Goal: Information Seeking & Learning: Learn about a topic

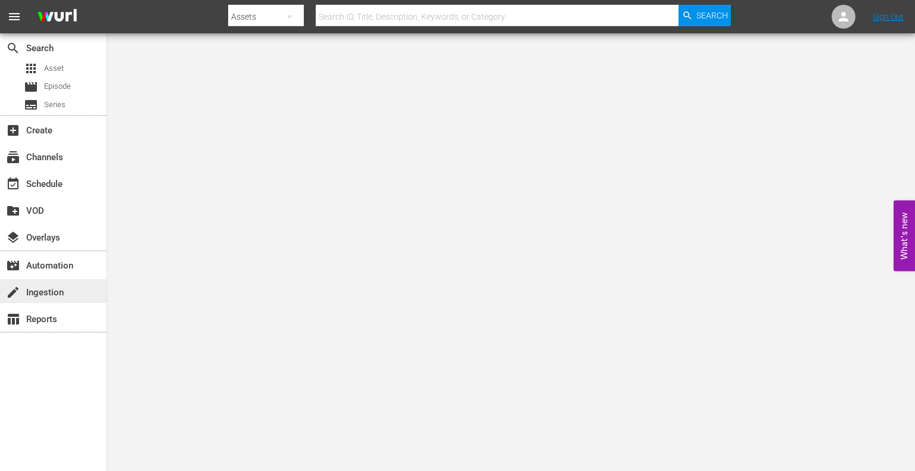
click at [60, 282] on div "create Ingestion" at bounding box center [53, 291] width 107 height 24
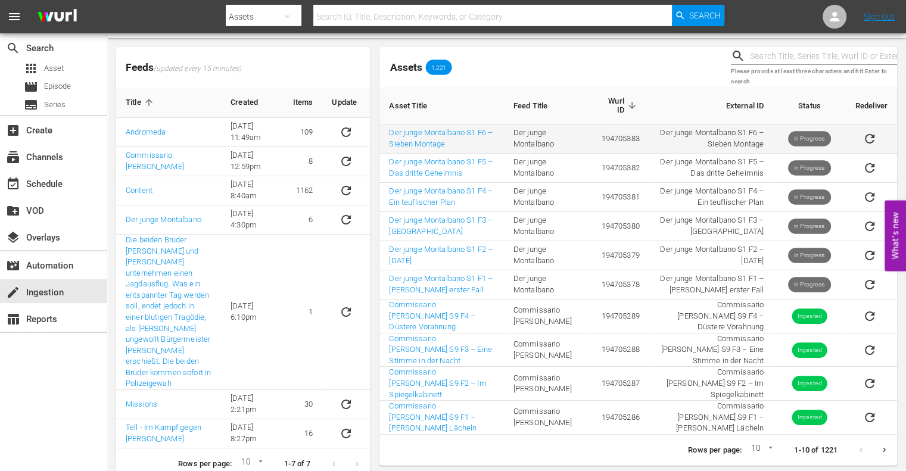
scroll to position [47, 0]
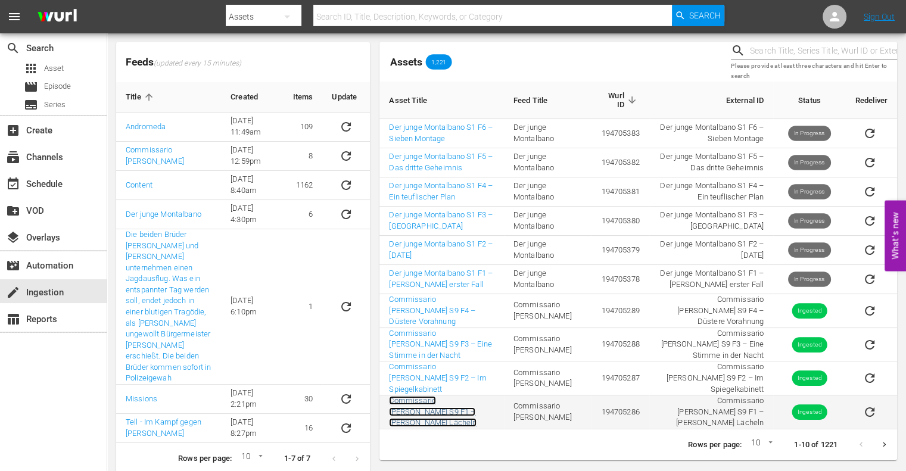
click at [467, 396] on link "Commissario [PERSON_NAME] S9 F1 – [PERSON_NAME] Lächeln" at bounding box center [433, 411] width 88 height 31
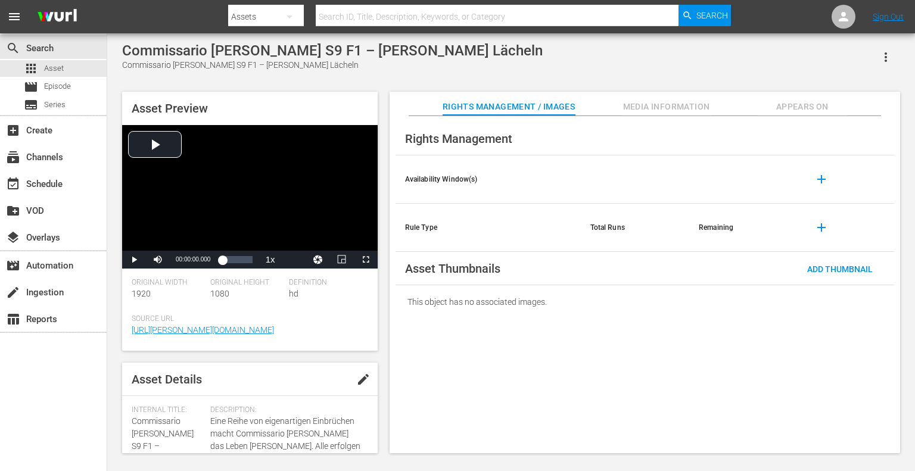
click at [665, 91] on div "Asset Preview Video Player is loading. Play Video Play Mute Current Time 00:00:…" at bounding box center [511, 267] width 790 height 362
click at [679, 107] on span "Media Information" at bounding box center [666, 107] width 89 height 15
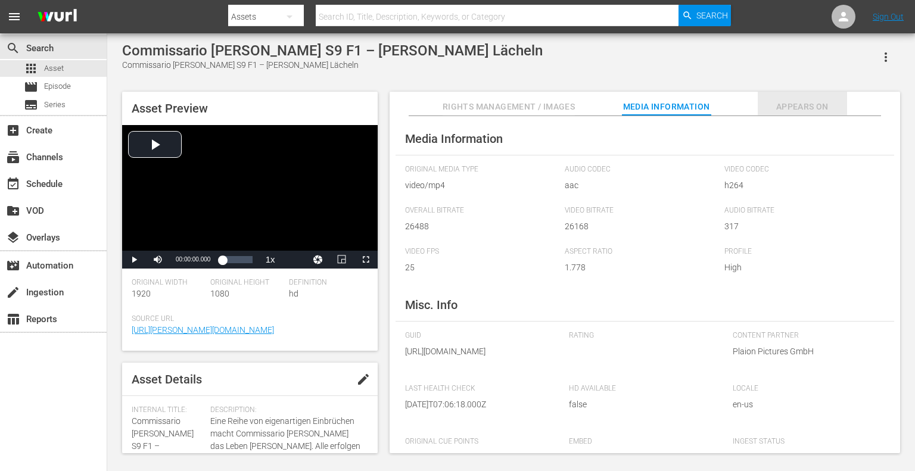
click at [797, 99] on button "Appears On" at bounding box center [802, 104] width 89 height 24
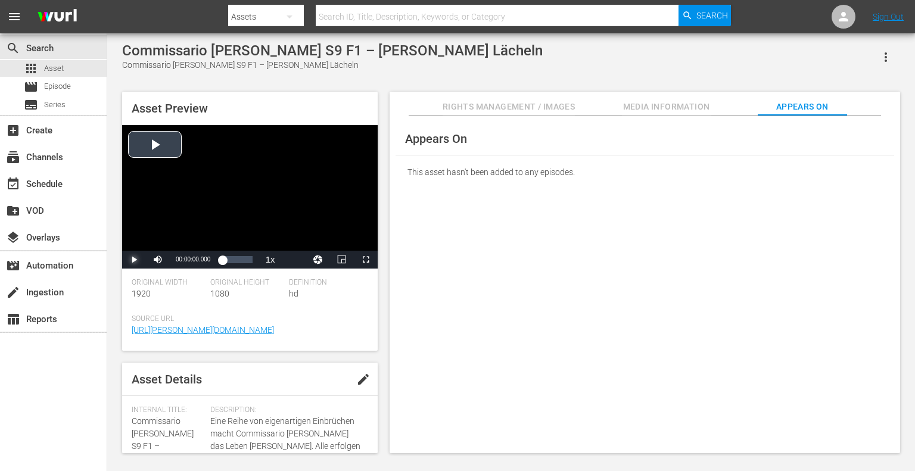
click at [134, 260] on span "Video Player" at bounding box center [134, 260] width 0 height 0
click at [664, 108] on span "Media Information" at bounding box center [666, 107] width 89 height 15
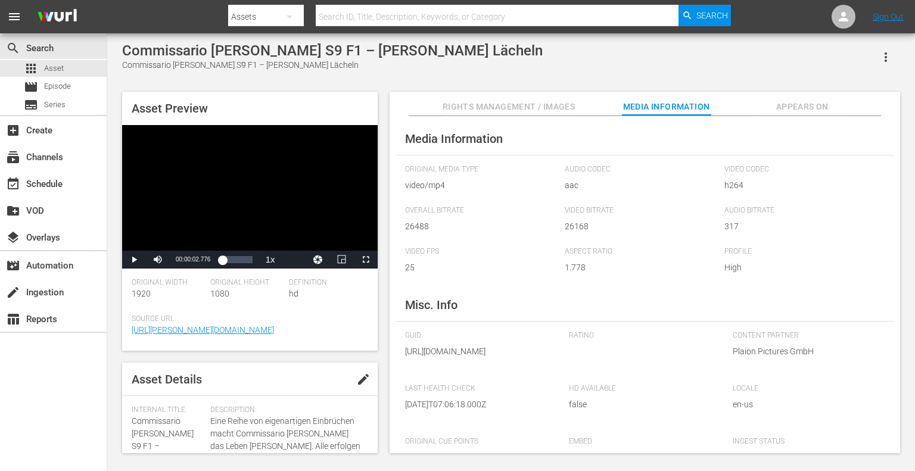
click at [542, 109] on span "Rights Management / Images" at bounding box center [509, 107] width 132 height 15
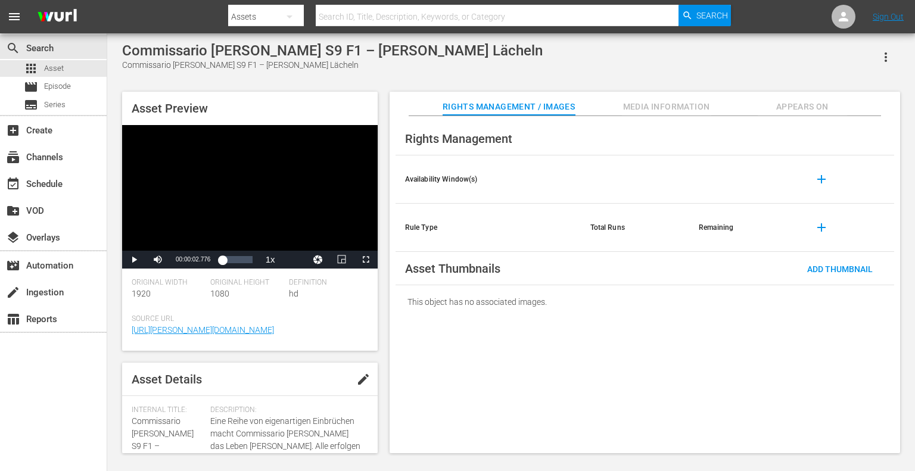
click at [539, 300] on div "This object has no associated images." at bounding box center [645, 301] width 499 height 33
drag, startPoint x: 19, startPoint y: 60, endPoint x: 58, endPoint y: 92, distance: 50.4
click at [58, 92] on div "apps Asset movie Episode subtitles Series" at bounding box center [53, 86] width 107 height 53
click at [58, 92] on span "Episode" at bounding box center [57, 86] width 27 height 12
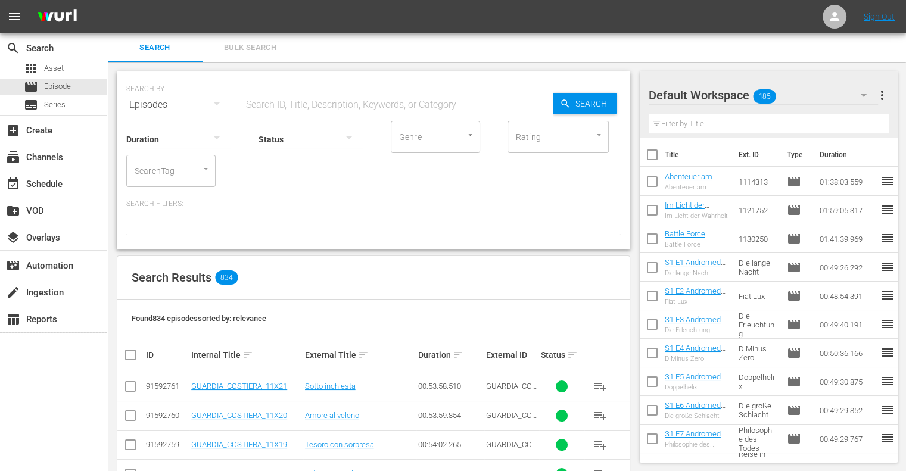
click at [272, 112] on div "Status" at bounding box center [311, 131] width 105 height 43
click at [293, 98] on input "text" at bounding box center [398, 105] width 310 height 29
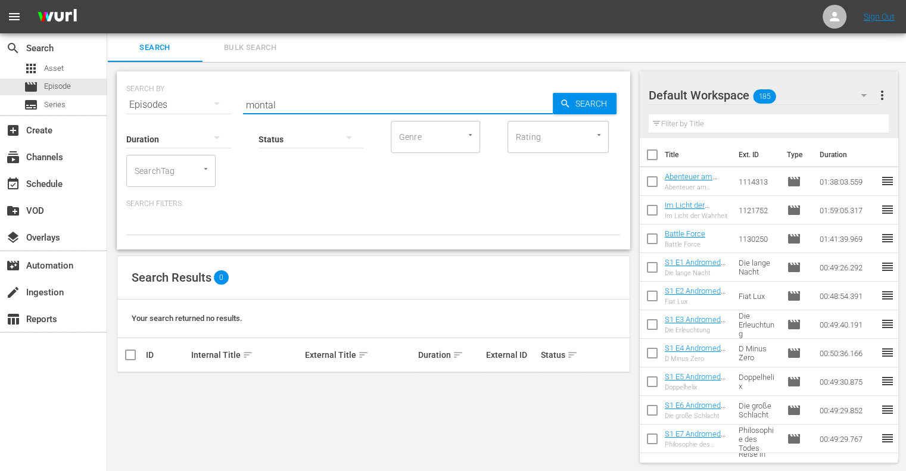
type input "montal"
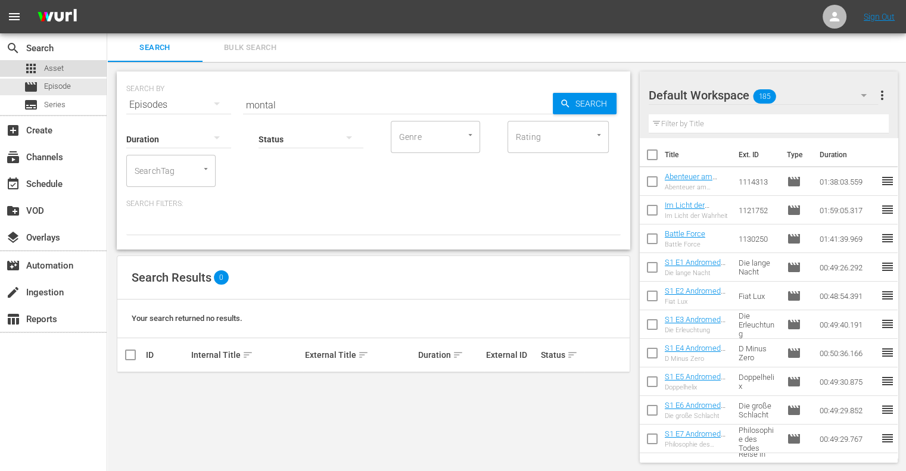
click at [64, 71] on div "apps Asset" at bounding box center [53, 68] width 107 height 17
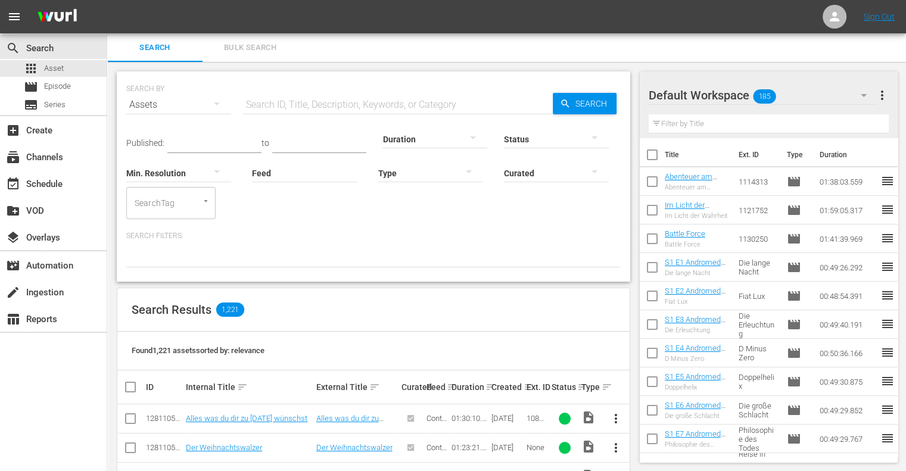
click at [502, 388] on div "Created sort" at bounding box center [508, 387] width 32 height 14
click at [490, 386] on th "Created sort" at bounding box center [507, 387] width 35 height 33
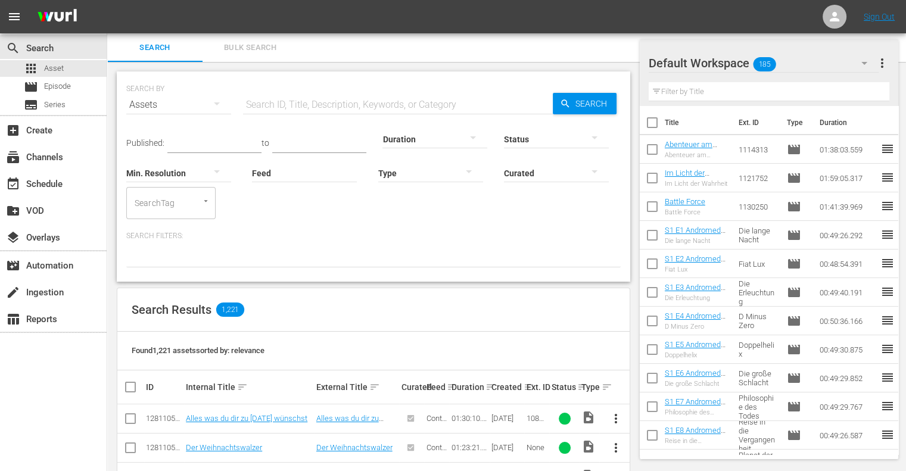
scroll to position [68, 0]
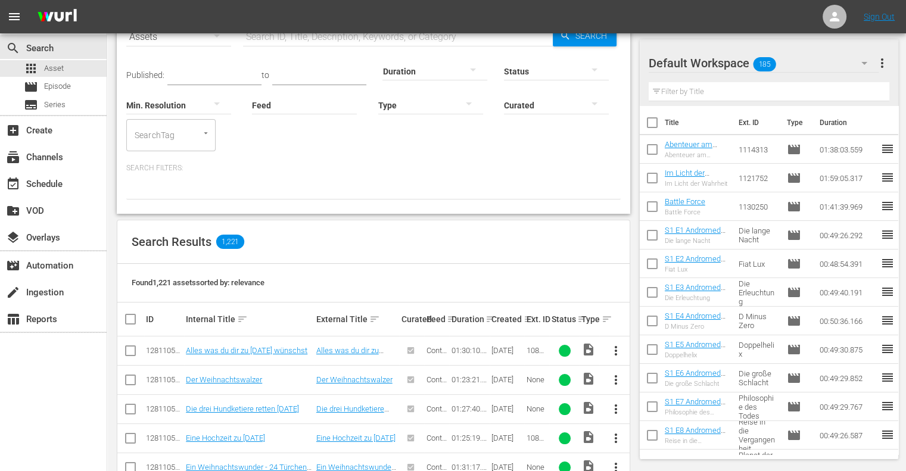
click at [503, 319] on div "Created sort" at bounding box center [508, 319] width 32 height 14
click at [492, 319] on div "Created sort" at bounding box center [508, 319] width 32 height 14
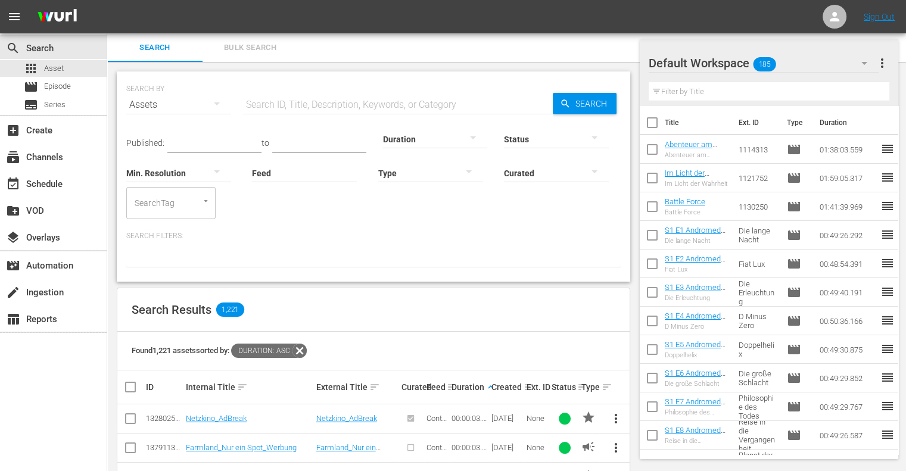
scroll to position [121, 0]
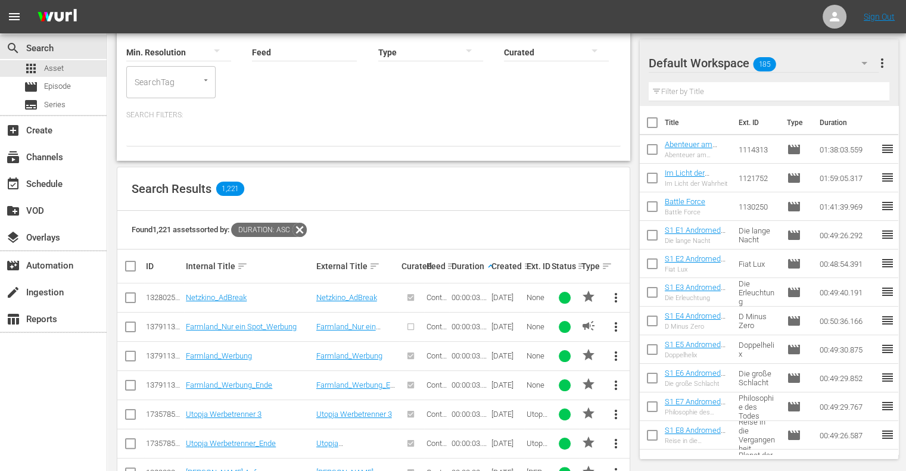
click at [308, 228] on icon at bounding box center [299, 229] width 15 height 15
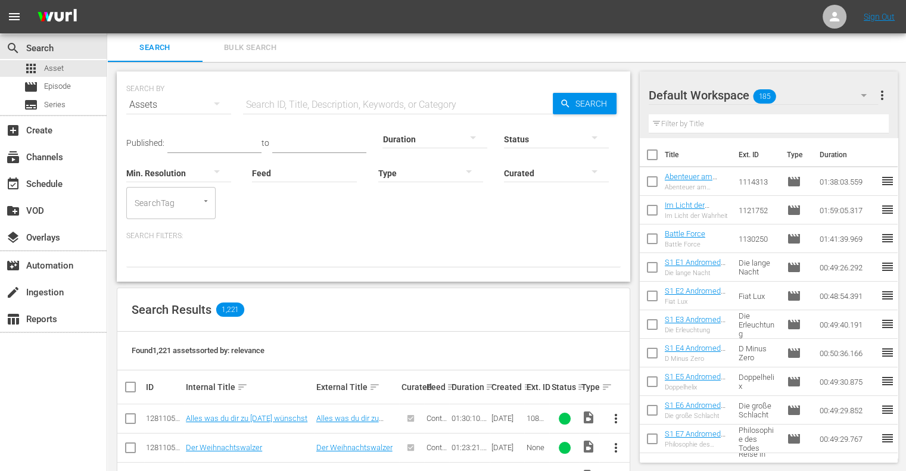
click at [526, 386] on th "Ext. ID" at bounding box center [536, 387] width 25 height 33
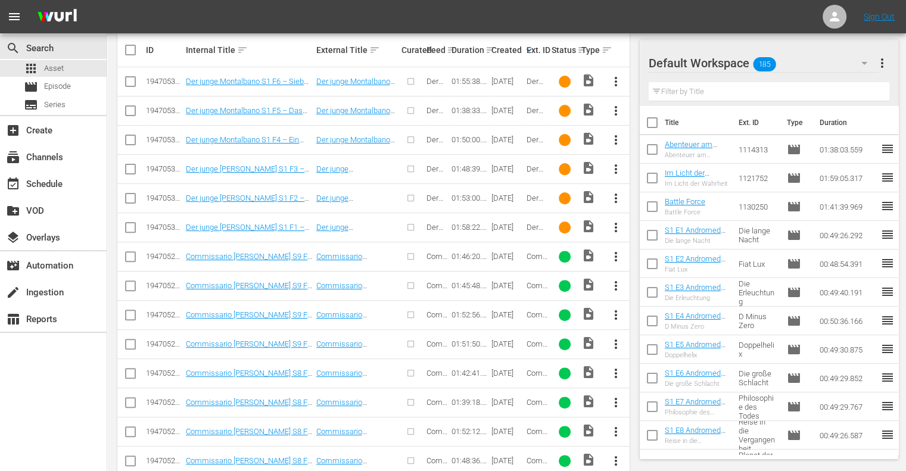
scroll to position [327, 0]
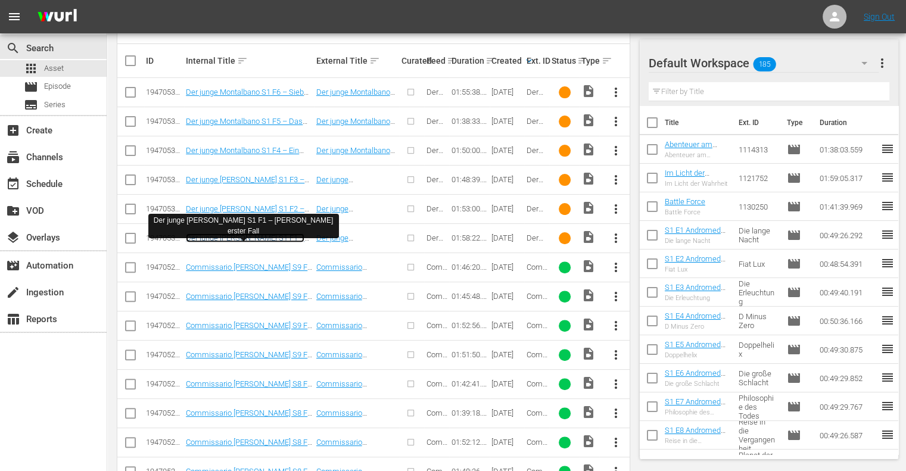
click at [227, 238] on link "Der junge [PERSON_NAME] S1 F1 – [PERSON_NAME] erster Fall" at bounding box center [245, 243] width 119 height 18
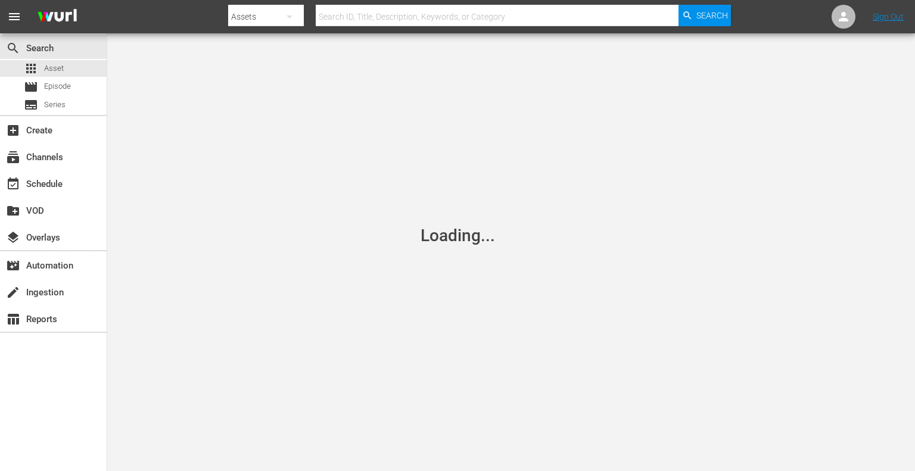
click at [801, 18] on nav "menu Search By Assets Search ID, Title, Description, Keywords, or Category Sear…" at bounding box center [457, 16] width 915 height 33
click at [58, 69] on span "Asset" at bounding box center [54, 69] width 20 height 12
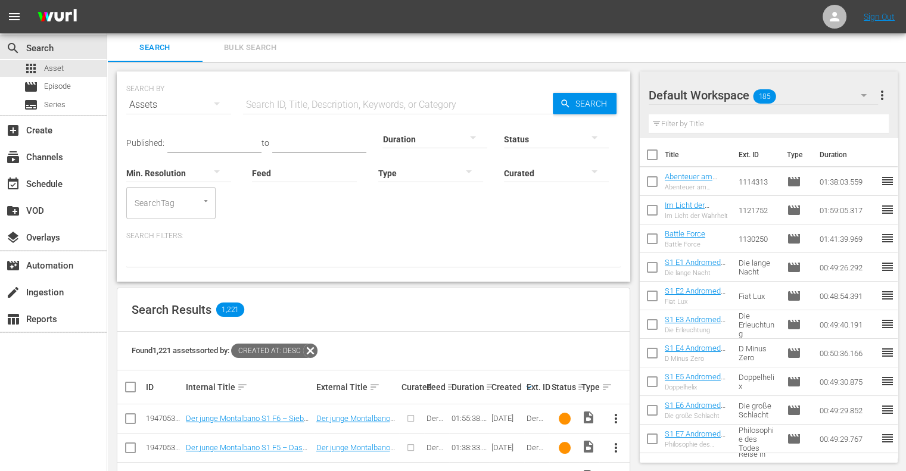
click at [315, 352] on icon at bounding box center [310, 351] width 14 height 14
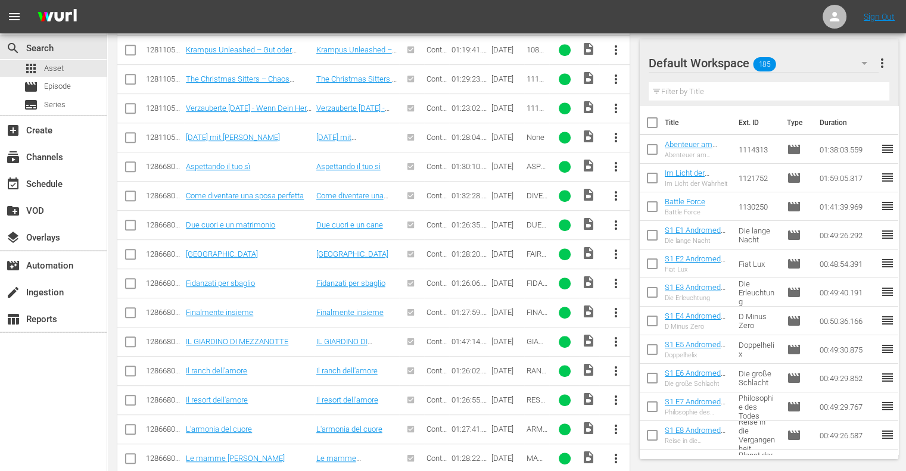
scroll to position [805, 0]
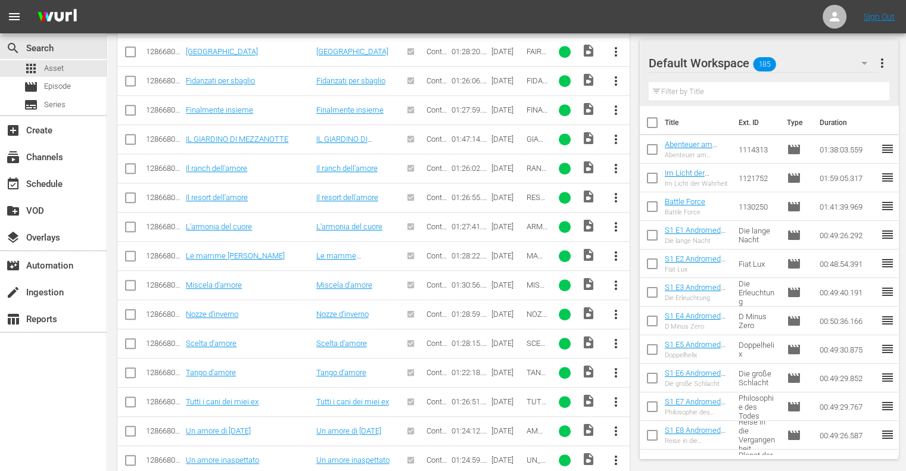
drag, startPoint x: 794, startPoint y: 26, endPoint x: 531, endPoint y: -72, distance: 281.0
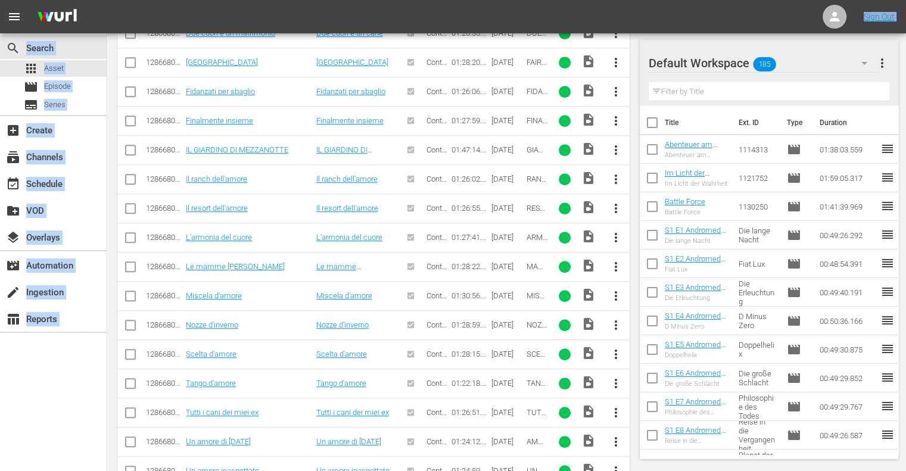
click at [74, 386] on div "search Search apps Asset movie Episode subtitles Series add_box Create subscrip…" at bounding box center [53, 268] width 107 height 471
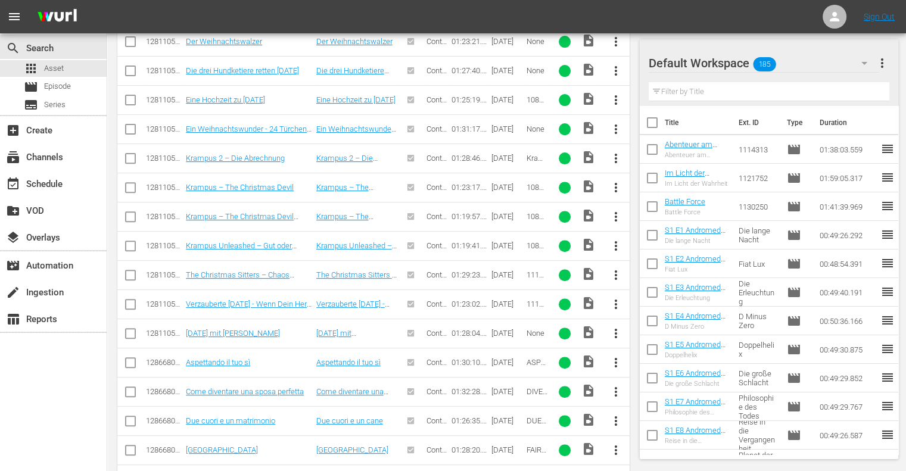
scroll to position [108, 0]
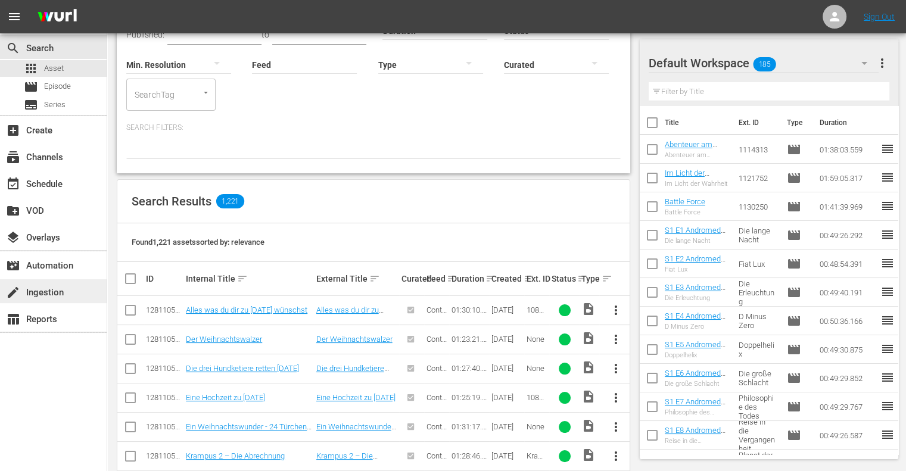
click at [60, 293] on div "create Ingestion" at bounding box center [33, 290] width 67 height 11
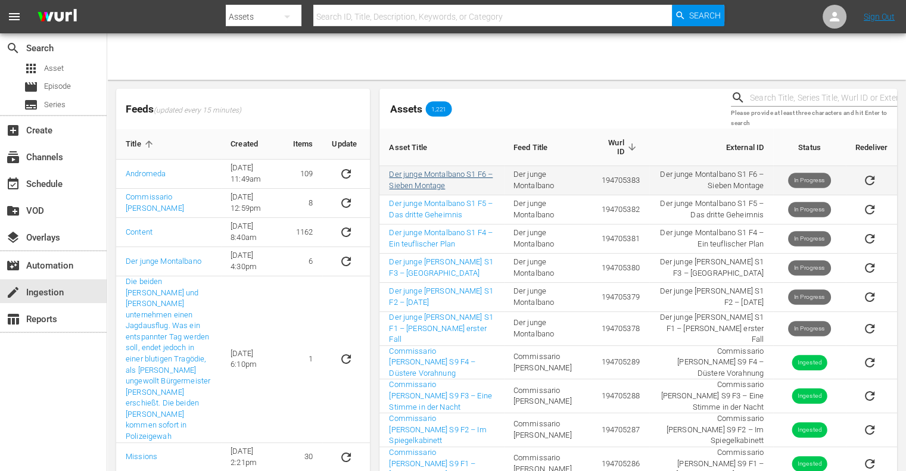
scroll to position [26, 0]
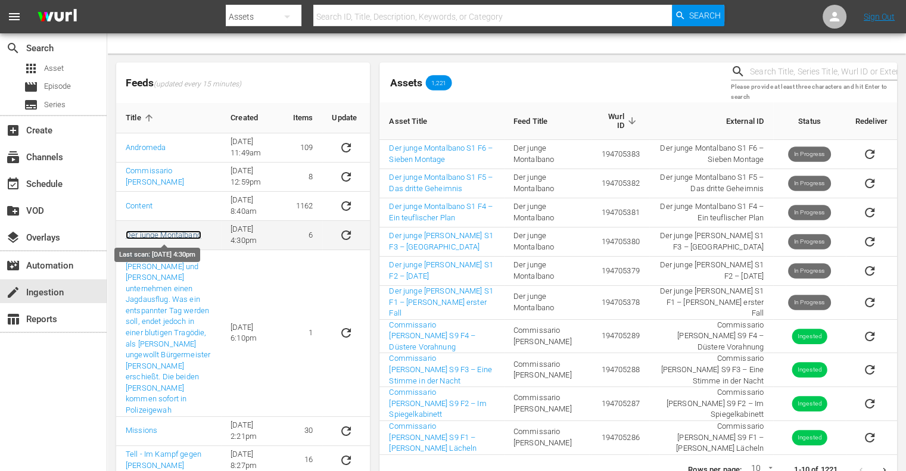
click at [178, 233] on link "Der junge Montalbano" at bounding box center [164, 235] width 76 height 9
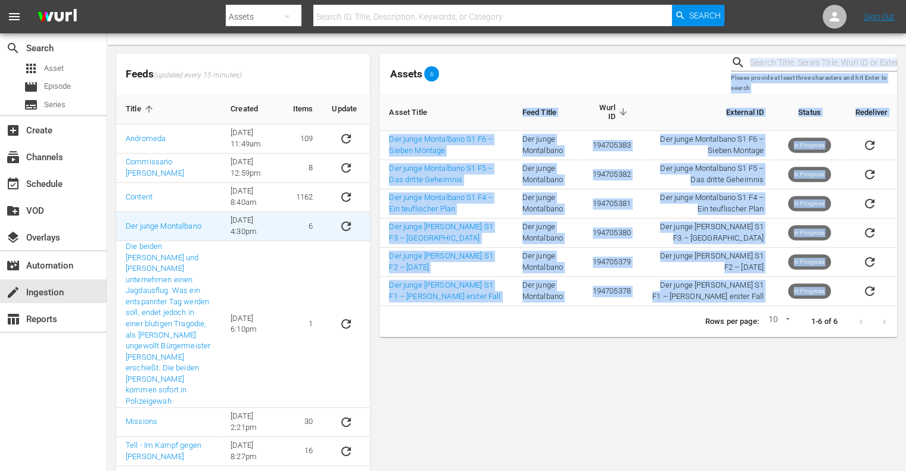
scroll to position [47, 0]
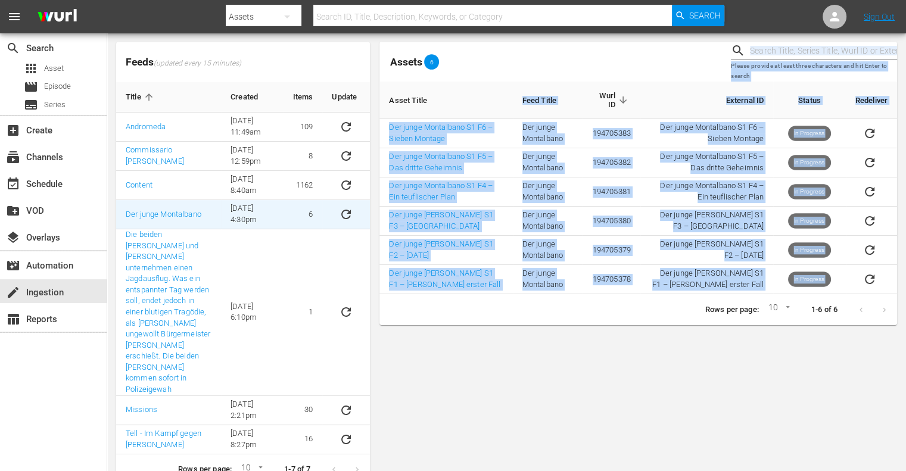
drag, startPoint x: 726, startPoint y: 80, endPoint x: 648, endPoint y: 352, distance: 282.9
click at [648, 352] on div "Assets 6 Please provide at least three characters and hit Enter to search Asset…" at bounding box center [639, 264] width 518 height 444
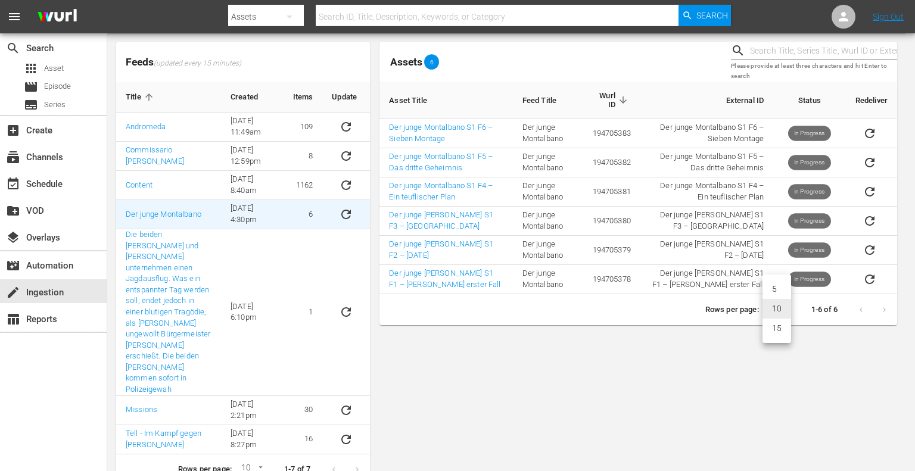
click at [782, 308] on body "menu Search By Assets Search ID, Title, Description, Keywords, or Category Sear…" at bounding box center [457, 188] width 915 height 471
click at [779, 327] on li "15" at bounding box center [777, 329] width 29 height 20
type input "15"
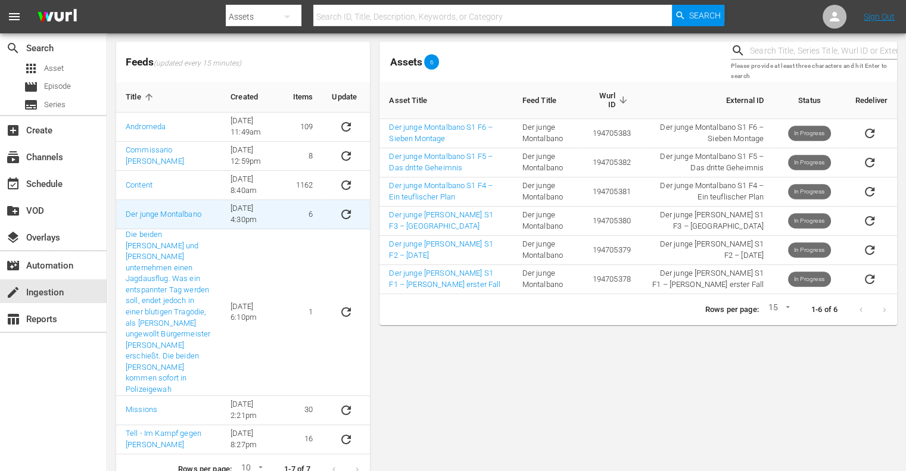
click at [463, 402] on div "Assets 6 Please provide at least three characters and hit Enter to search Asset…" at bounding box center [639, 264] width 518 height 444
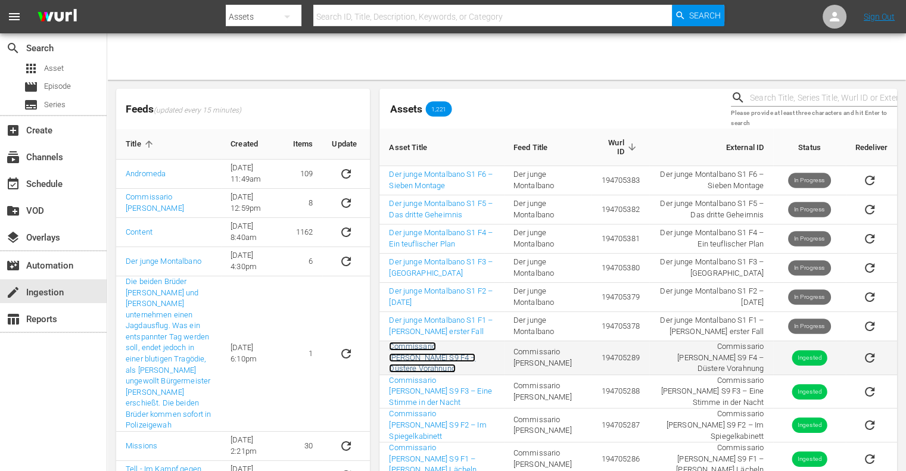
click at [457, 364] on link "Commissario [PERSON_NAME] S9 F4 – Düstere Vorahnung" at bounding box center [432, 357] width 86 height 31
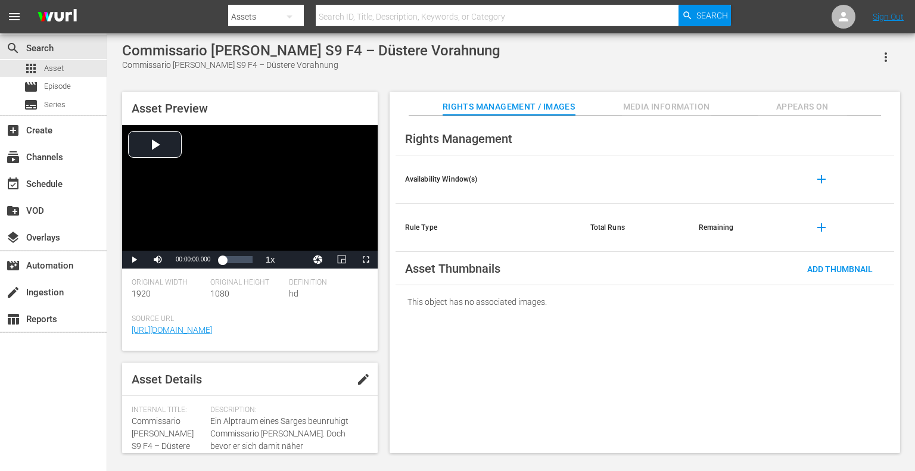
click at [688, 98] on button "Media Information" at bounding box center [666, 104] width 89 height 24
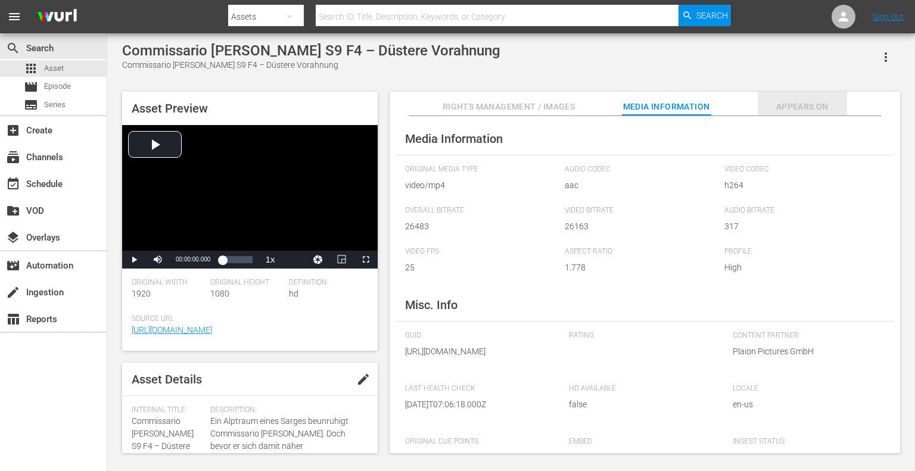
click at [802, 111] on span "Appears On" at bounding box center [802, 107] width 89 height 15
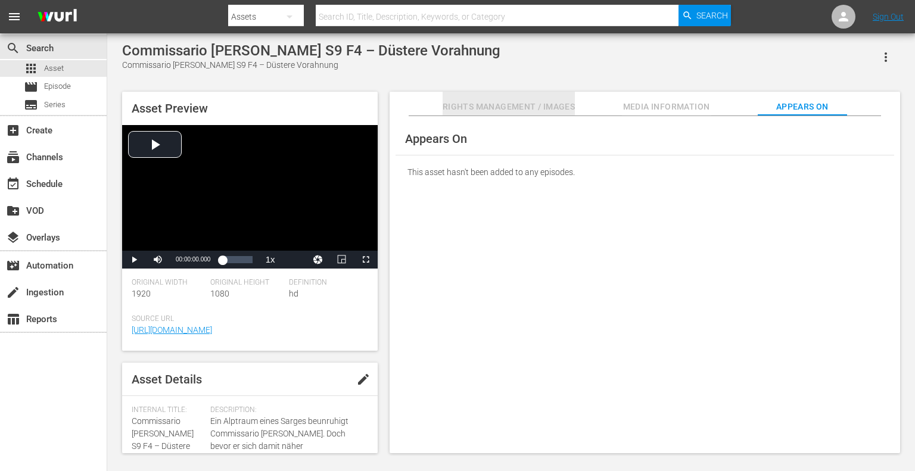
click at [566, 104] on span "Rights Management / Images" at bounding box center [509, 107] width 132 height 15
